Goal: Check status: Check status

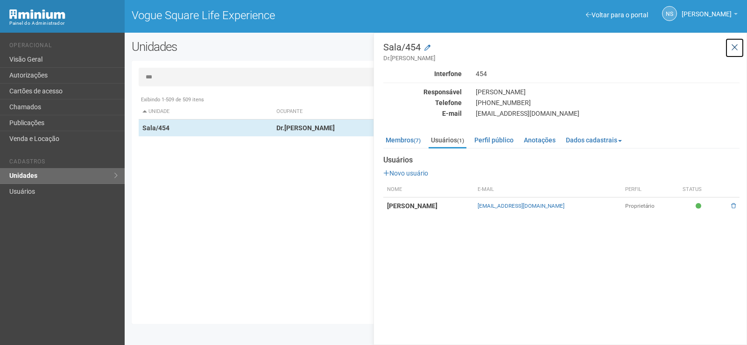
click at [737, 45] on icon at bounding box center [734, 47] width 7 height 9
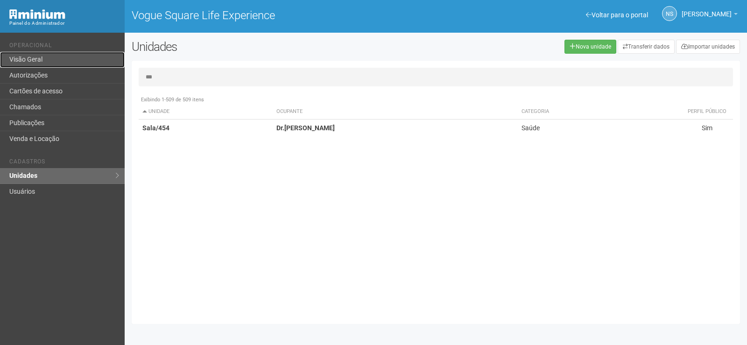
click at [70, 62] on link "Visão Geral" at bounding box center [62, 60] width 125 height 16
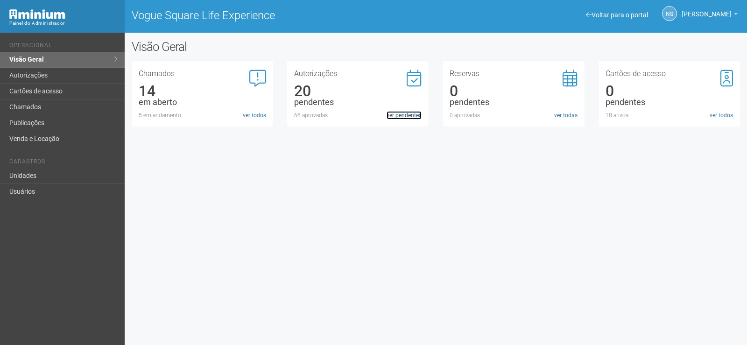
click at [409, 114] on link "ver pendentes" at bounding box center [404, 115] width 35 height 8
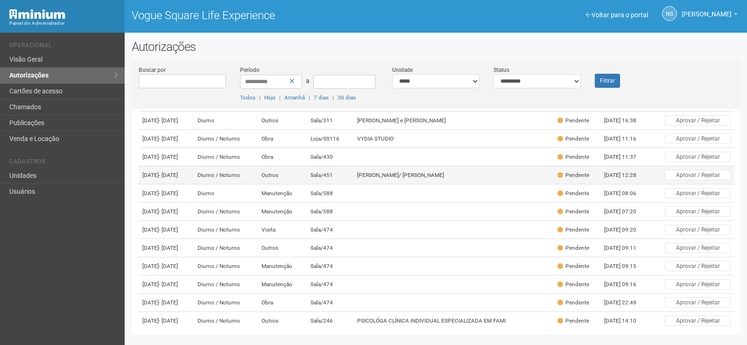
scroll to position [93, 0]
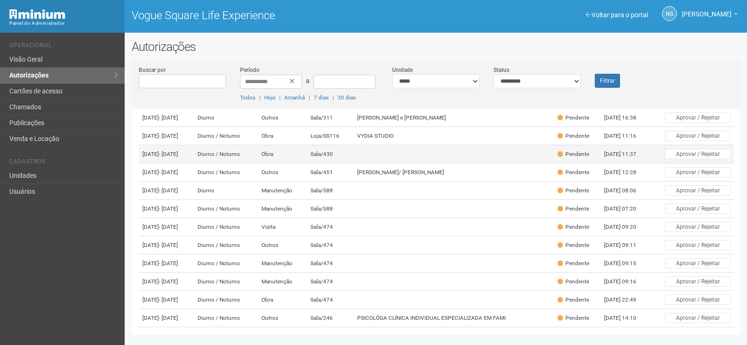
click at [350, 163] on td "Sala/430" at bounding box center [330, 154] width 47 height 18
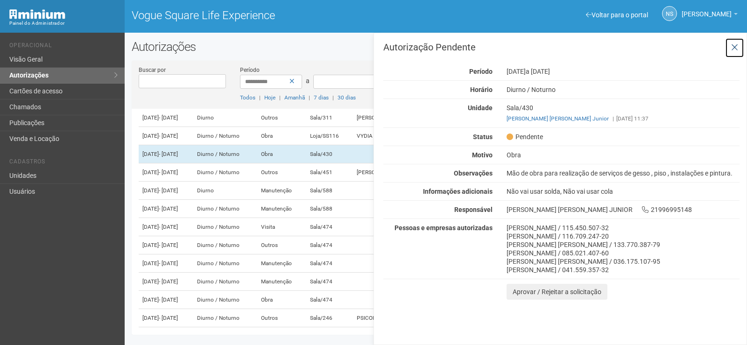
drag, startPoint x: 734, startPoint y: 49, endPoint x: 744, endPoint y: 52, distance: 9.9
click at [744, 52] on button at bounding box center [734, 48] width 19 height 20
